Goal: Task Accomplishment & Management: Use online tool/utility

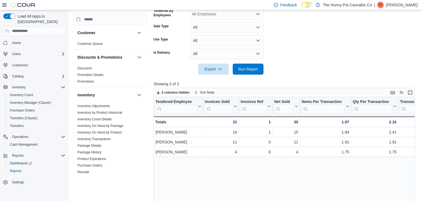
scroll to position [90, 0]
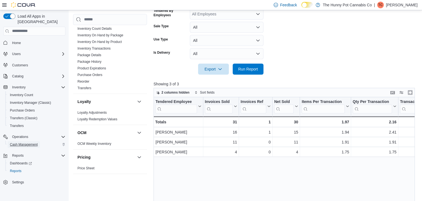
click at [24, 142] on span "Cash Management" at bounding box center [24, 144] width 28 height 4
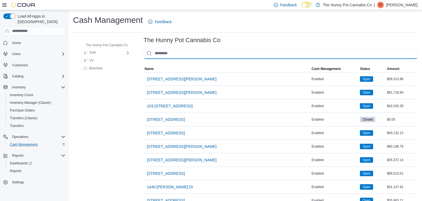
click at [180, 55] on input "This is a search bar. As you type, the results lower in the page will automatic…" at bounding box center [281, 53] width 274 height 11
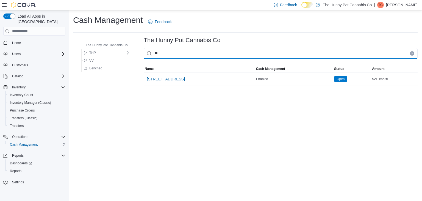
type input "***"
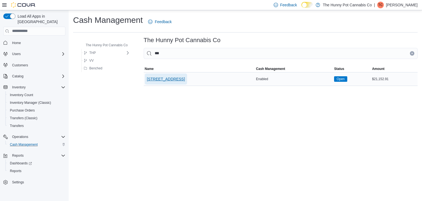
click at [168, 79] on span "[STREET_ADDRESS]" at bounding box center [166, 78] width 38 height 5
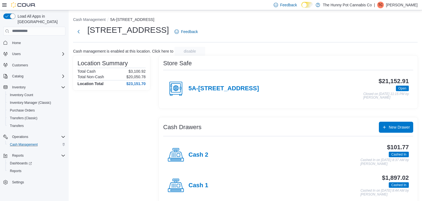
scroll to position [9, 0]
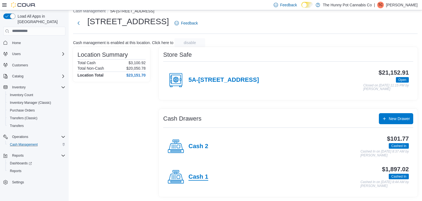
click at [201, 173] on h4 "Cash 1" at bounding box center [199, 176] width 20 height 7
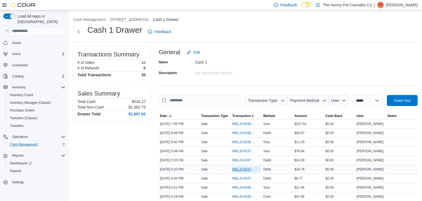
click at [244, 169] on span "IN5LJ3-6157364" at bounding box center [243, 169] width 23 height 4
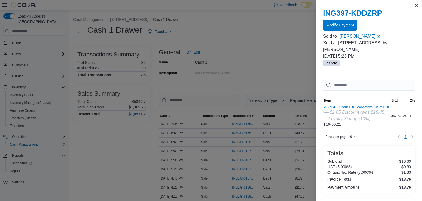
click at [341, 23] on span "Modify Payment" at bounding box center [340, 24] width 27 height 5
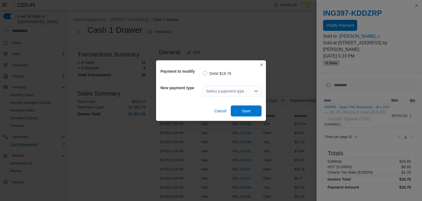
click at [219, 93] on div "Select a payment type" at bounding box center [232, 90] width 59 height 11
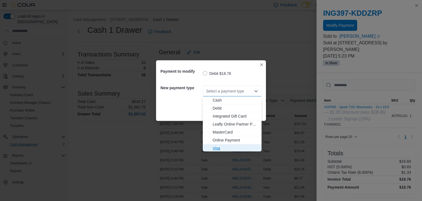
click at [222, 146] on span "Visa" at bounding box center [236, 147] width 46 height 5
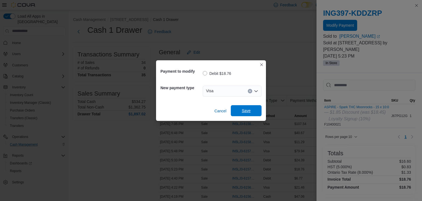
click at [248, 110] on span "Save" at bounding box center [246, 110] width 9 height 5
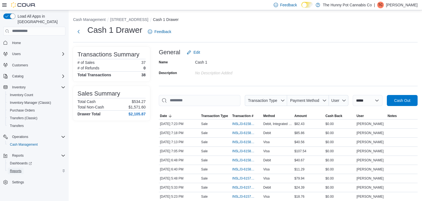
click at [16, 168] on span "Reports" at bounding box center [16, 170] width 12 height 4
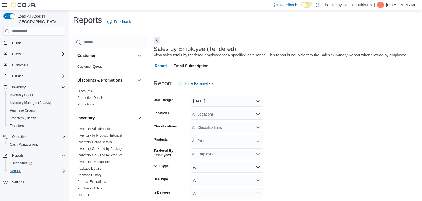
scroll to position [13, 0]
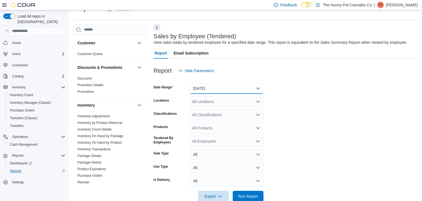
click at [201, 91] on button "Yesterday" at bounding box center [227, 88] width 74 height 11
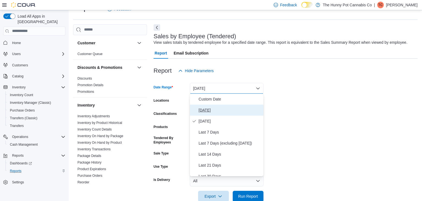
click at [203, 108] on span "[DATE]" at bounding box center [230, 110] width 63 height 7
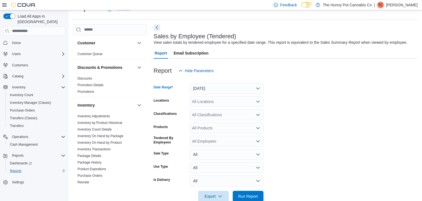
click at [203, 102] on div "All Locations" at bounding box center [227, 101] width 74 height 11
type input "**"
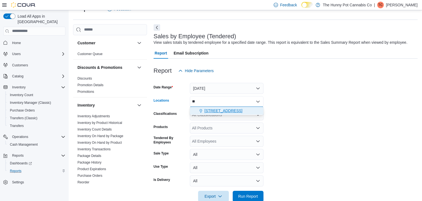
click at [207, 111] on span "[STREET_ADDRESS]" at bounding box center [223, 110] width 38 height 5
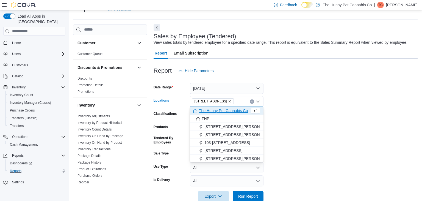
click at [307, 107] on form "Date Range Today Locations 334 Wellington Rd Combo box. Selected. 334 Wellingto…" at bounding box center [286, 138] width 264 height 125
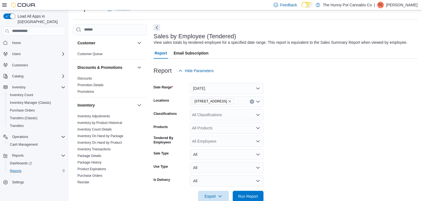
scroll to position [24, 0]
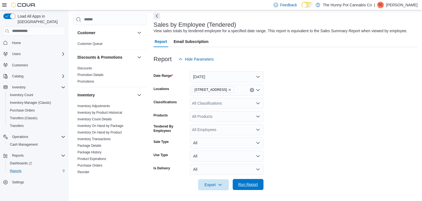
click at [246, 184] on span "Run Report" at bounding box center [248, 183] width 20 height 5
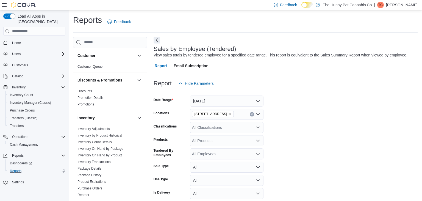
scroll to position [1, 0]
click at [18, 41] on span "Home" at bounding box center [16, 43] width 9 height 4
